Goal: Find specific page/section: Find specific page/section

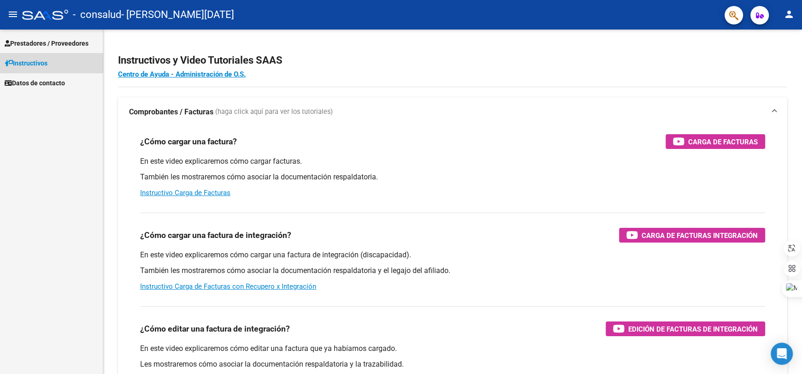
click at [39, 58] on span "Instructivos" at bounding box center [26, 63] width 43 height 10
click at [43, 60] on span "Instructivos" at bounding box center [26, 63] width 43 height 10
click at [51, 82] on span "Datos de contacto" at bounding box center [35, 83] width 60 height 10
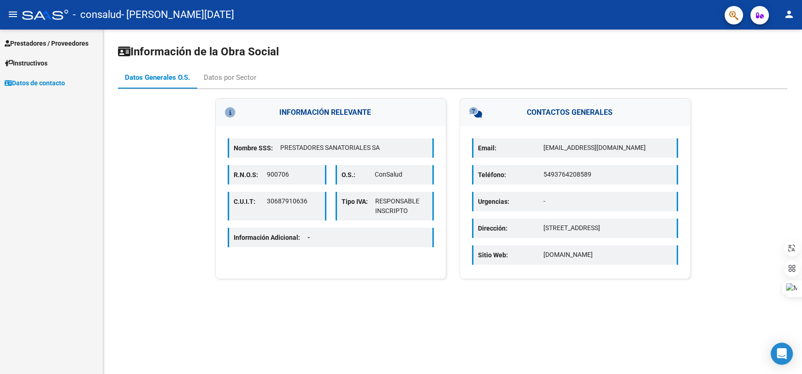
click at [76, 37] on link "Prestadores / Proveedores" at bounding box center [51, 43] width 103 height 20
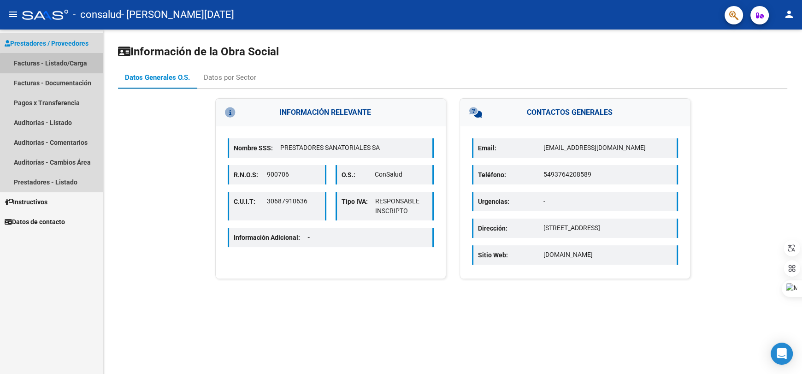
click at [78, 65] on link "Facturas - Listado/Carga" at bounding box center [51, 63] width 103 height 20
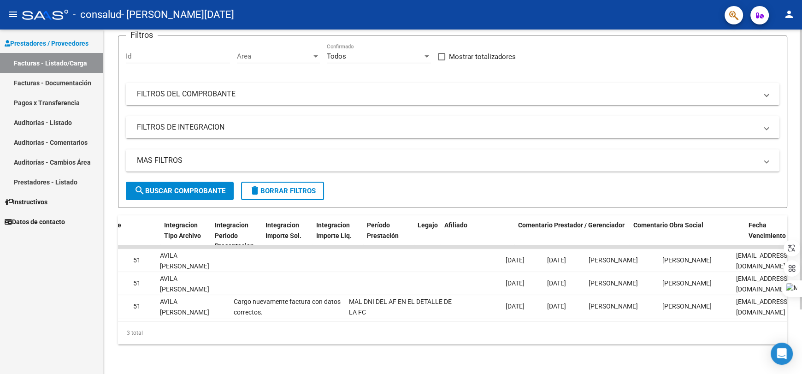
scroll to position [0, 1274]
